Goal: Transaction & Acquisition: Book appointment/travel/reservation

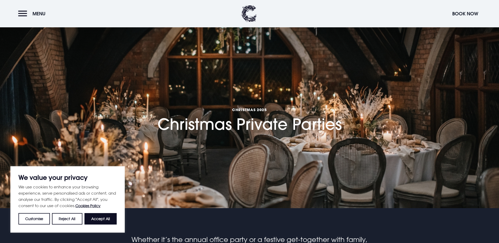
scroll to position [89, 0]
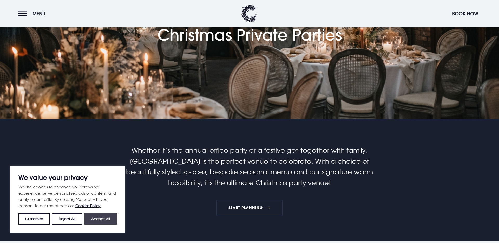
click at [108, 220] on button "Accept All" at bounding box center [100, 218] width 32 height 11
checkbox input "true"
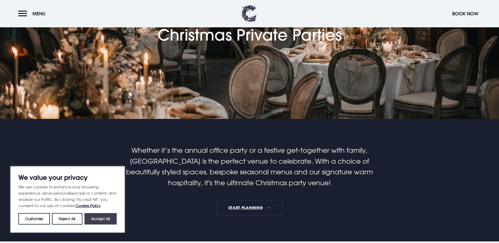
checkbox input "true"
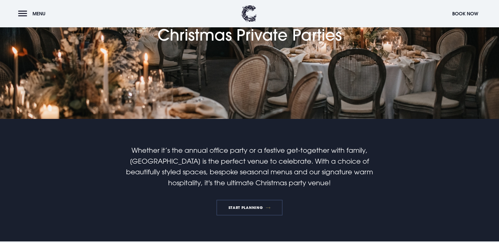
click at [237, 205] on link "START PLANNING" at bounding box center [249, 207] width 66 height 16
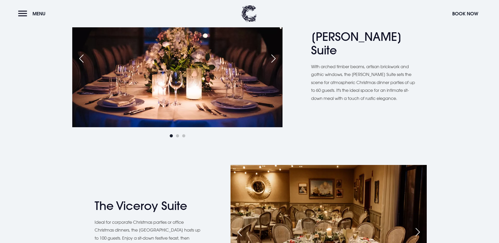
scroll to position [369, 0]
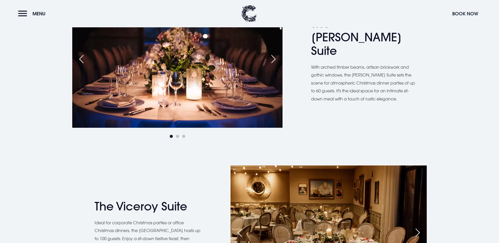
click at [462, 15] on button "Book Now" at bounding box center [464, 13] width 31 height 11
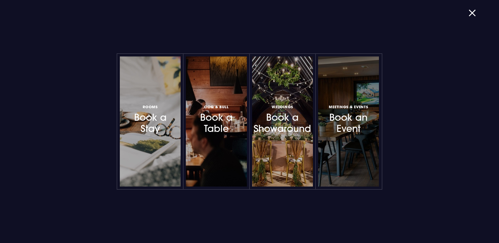
click at [334, 131] on h3 "Meetings & Events Book an Event" at bounding box center [348, 118] width 45 height 31
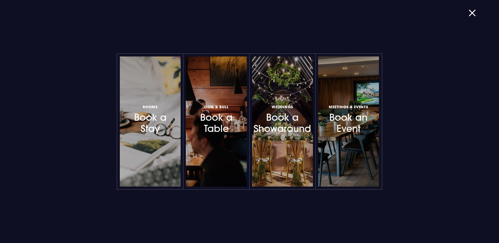
scroll to position [1121, 0]
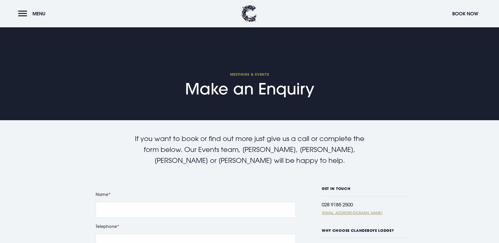
scroll to position [127, 0]
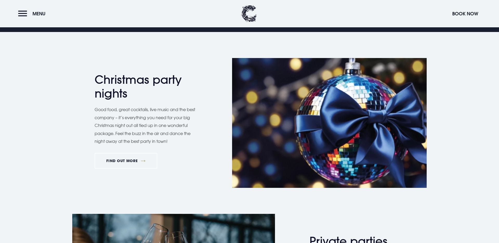
scroll to position [342, 0]
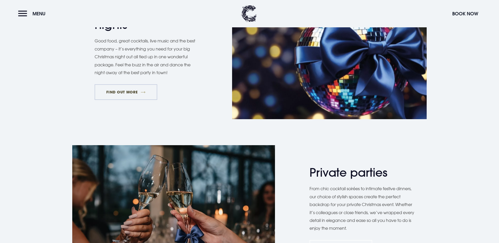
click at [130, 91] on link "FIND OUT MORE" at bounding box center [126, 92] width 63 height 16
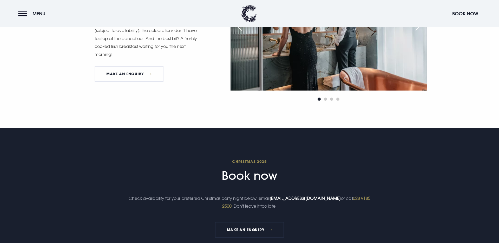
scroll to position [747, 0]
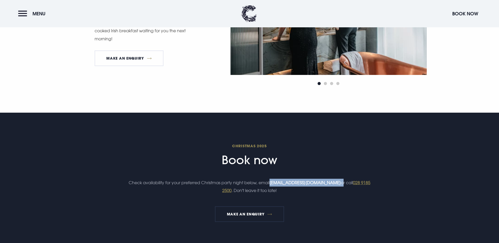
drag, startPoint x: 347, startPoint y: 182, endPoint x: 275, endPoint y: 185, distance: 72.2
click at [275, 185] on p "Check availability for your preferred Christmas party night below, email christ…" at bounding box center [249, 186] width 247 height 16
copy p "[EMAIL_ADDRESS][DOMAIN_NAME]"
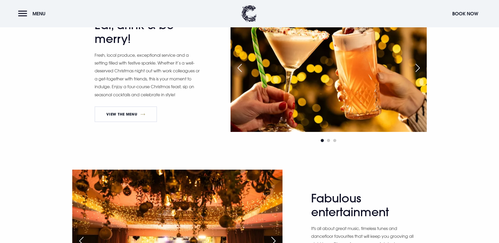
scroll to position [263, 0]
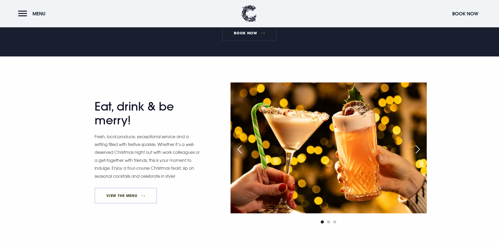
click at [132, 199] on link "View The Menu" at bounding box center [126, 196] width 62 height 16
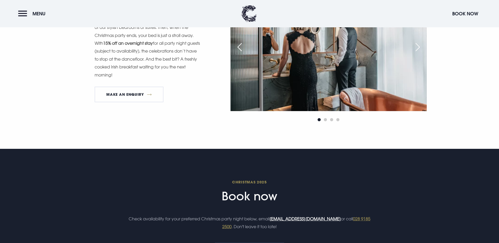
scroll to position [742, 0]
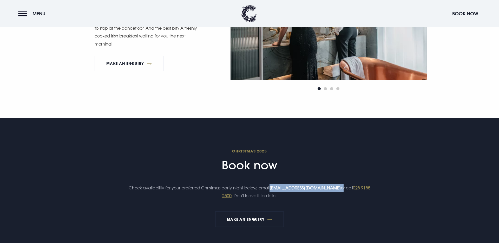
drag, startPoint x: 347, startPoint y: 188, endPoint x: 276, endPoint y: 189, distance: 71.4
click at [276, 189] on p "Check availability for your preferred Christmas party night below, email [EMAIL…" at bounding box center [249, 192] width 247 height 16
copy p "[EMAIL_ADDRESS][DOMAIN_NAME]"
